Goal: Register for event/course

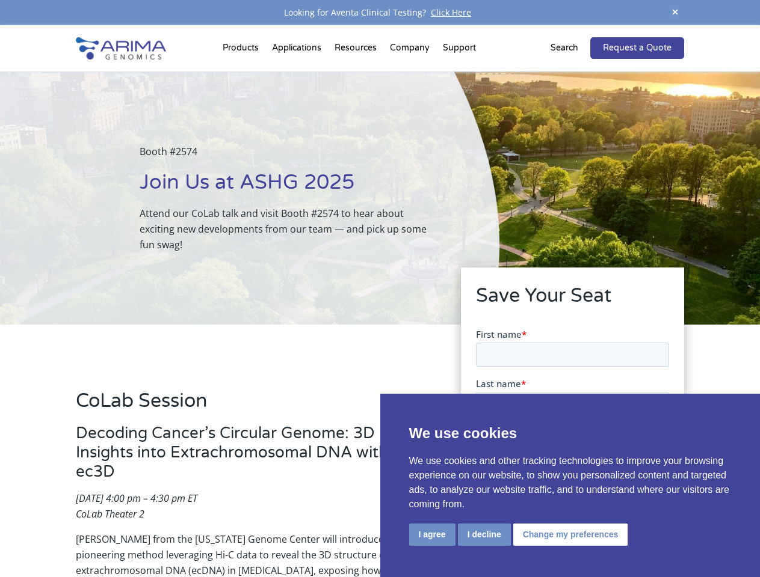
click at [380, 289] on div "Booth #2574 Join Us at ASHG 2025 Attend our CoLab talk and visit Booth #2574 to…" at bounding box center [249, 198] width 499 height 253
click at [432, 535] on button "I agree" at bounding box center [432, 535] width 46 height 22
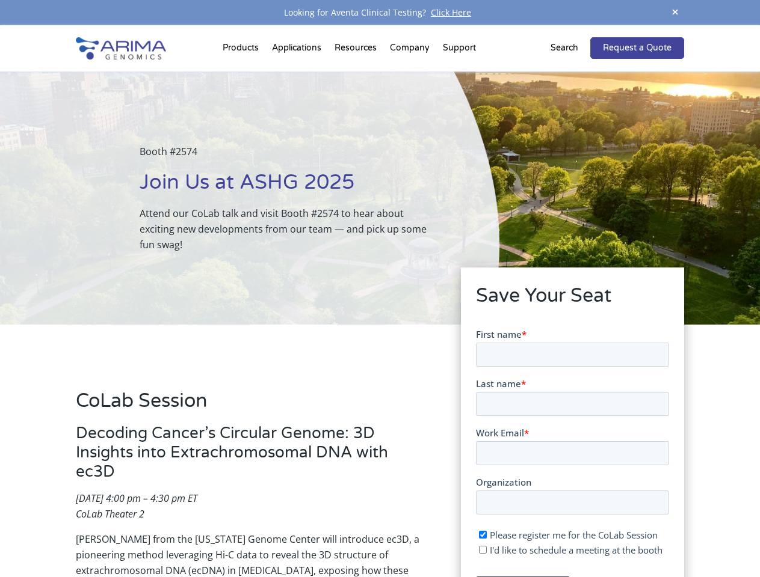
click at [483, 550] on input "I'd like to schedule a meeting at the booth" at bounding box center [482, 550] width 8 height 8
click at [568, 550] on span "I'd like to schedule a meeting at the booth" at bounding box center [575, 550] width 173 height 12
click at [486, 550] on input "I'd like to schedule a meeting at the booth" at bounding box center [482, 550] width 8 height 8
checkbox input "false"
click at [675, 13] on span at bounding box center [675, 13] width 18 height 16
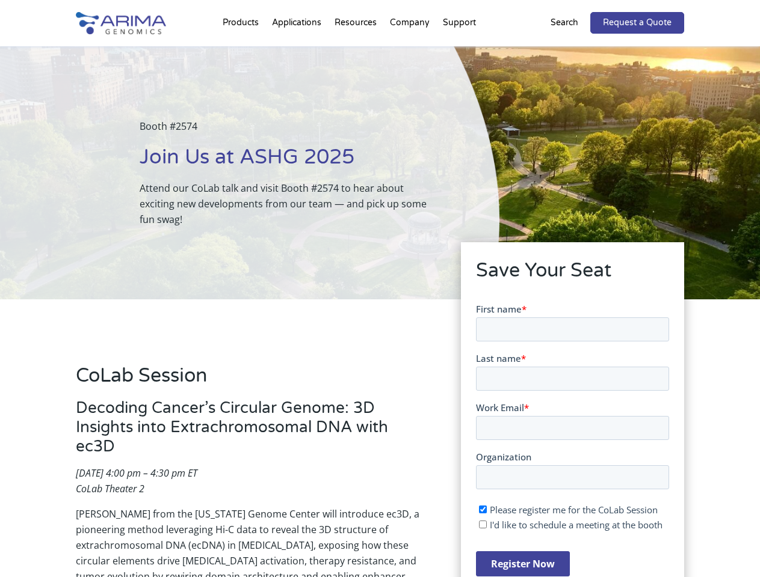
click at [242, 51] on div "Booth #2574 Join Us at ASHG 2025 Attend our CoLab talk and visit Booth #2574 to…" at bounding box center [249, 172] width 499 height 253
click at [357, 51] on div "Booth #2574 Join Us at ASHG 2025 Attend our CoLab talk and visit Booth #2574 to…" at bounding box center [249, 172] width 499 height 253
click at [410, 51] on div "Booth #2574 Join Us at ASHG 2025 Attend our CoLab talk and visit Booth #2574 to…" at bounding box center [249, 172] width 499 height 253
click at [459, 51] on div "Booth #2574 Join Us at ASHG 2025 Attend our CoLab talk and visit Booth #2574 to…" at bounding box center [249, 172] width 499 height 253
